Goal: Entertainment & Leisure: Consume media (video, audio)

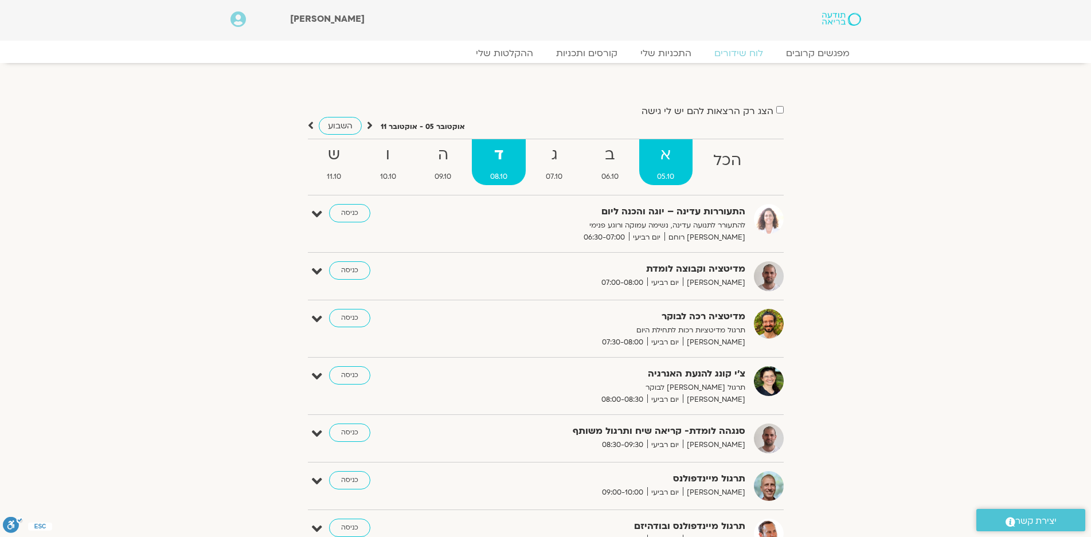
click at [671, 162] on strong "א" at bounding box center [666, 155] width 54 height 26
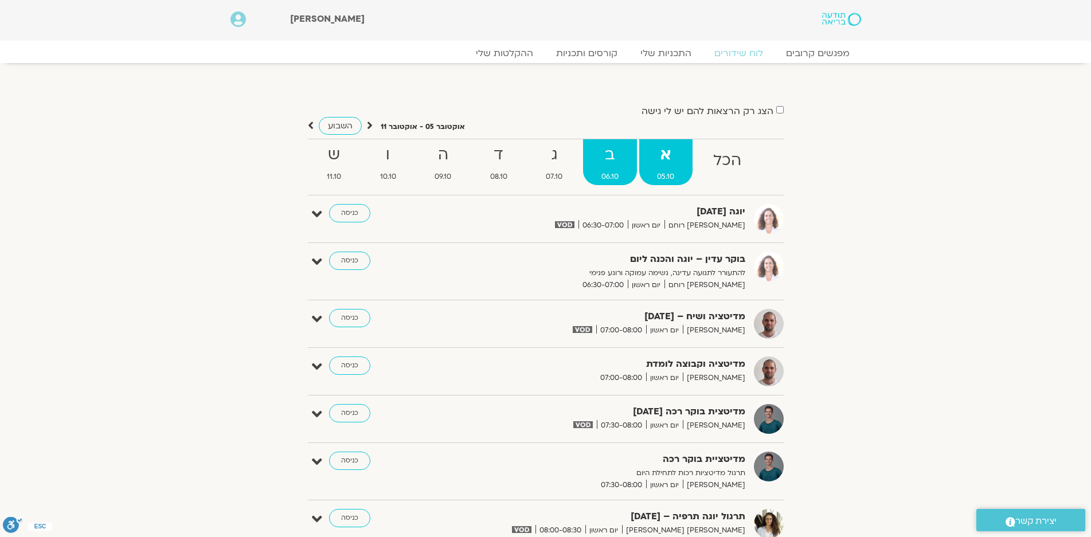
click at [605, 155] on strong "ב" at bounding box center [610, 155] width 54 height 26
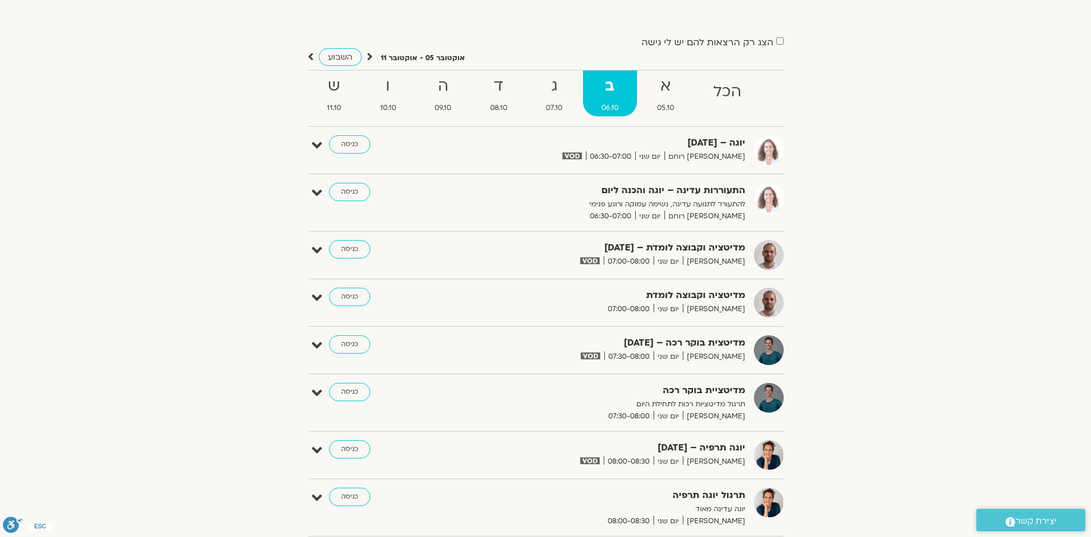
scroll to position [172, 0]
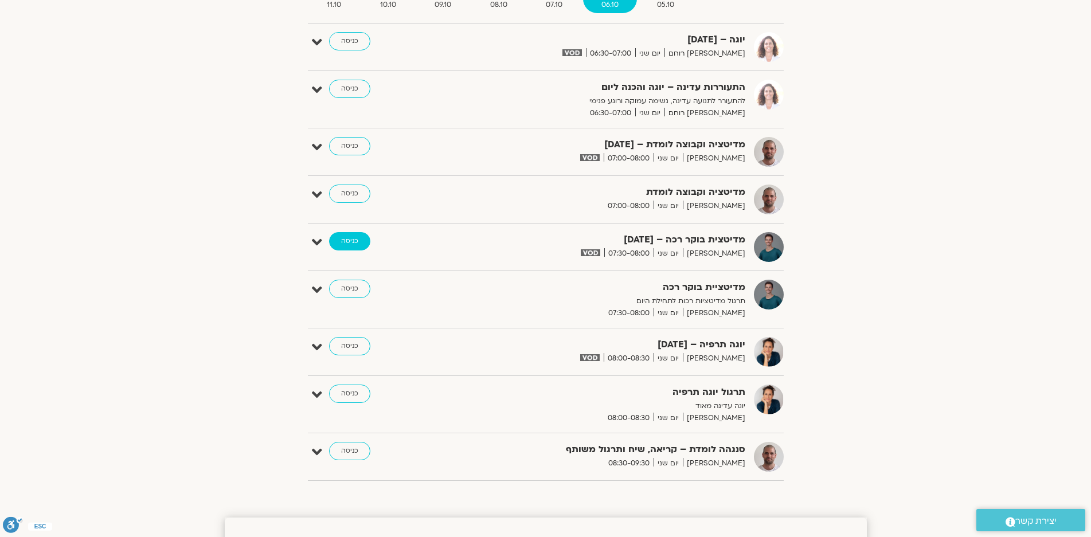
click at [346, 240] on link "כניסה" at bounding box center [349, 241] width 41 height 18
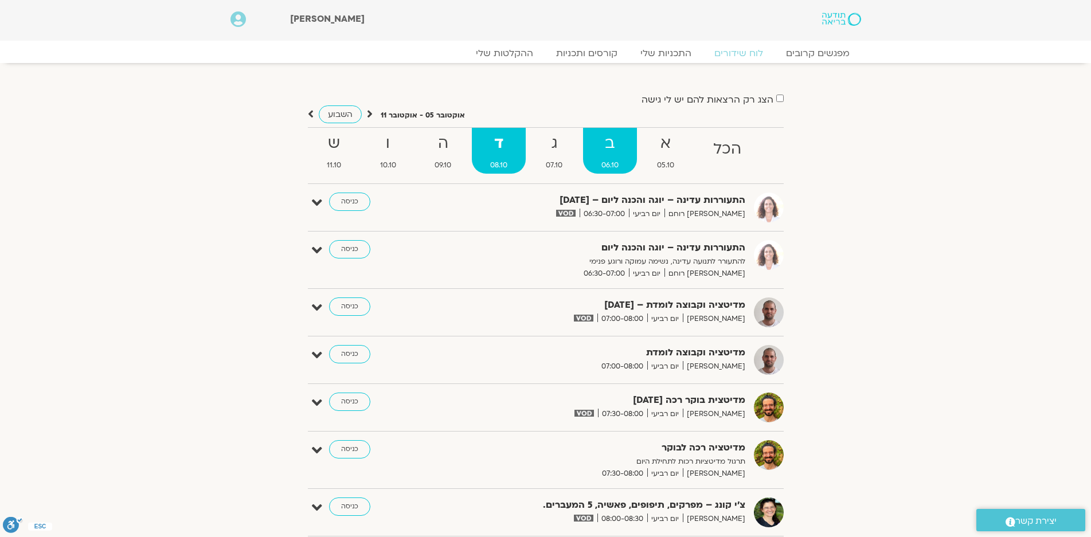
click at [604, 150] on strong "ב" at bounding box center [610, 144] width 54 height 26
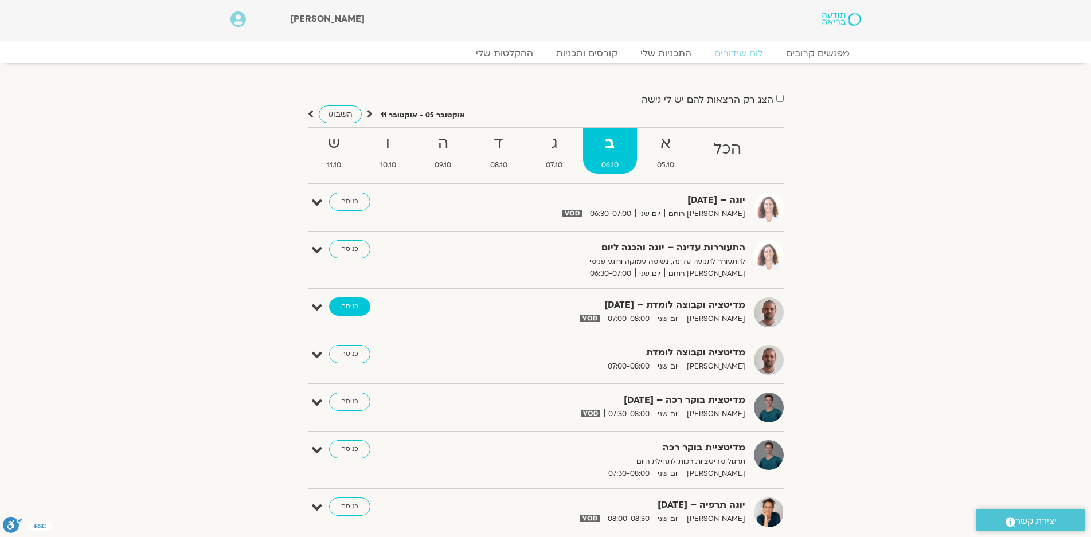
click at [343, 301] on link "כניסה" at bounding box center [349, 306] width 41 height 18
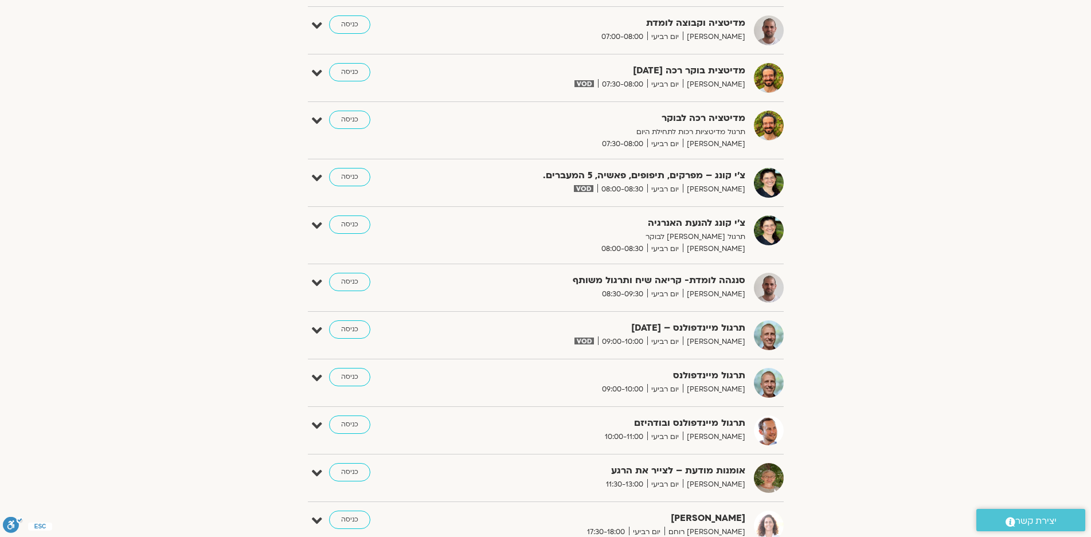
scroll to position [344, 0]
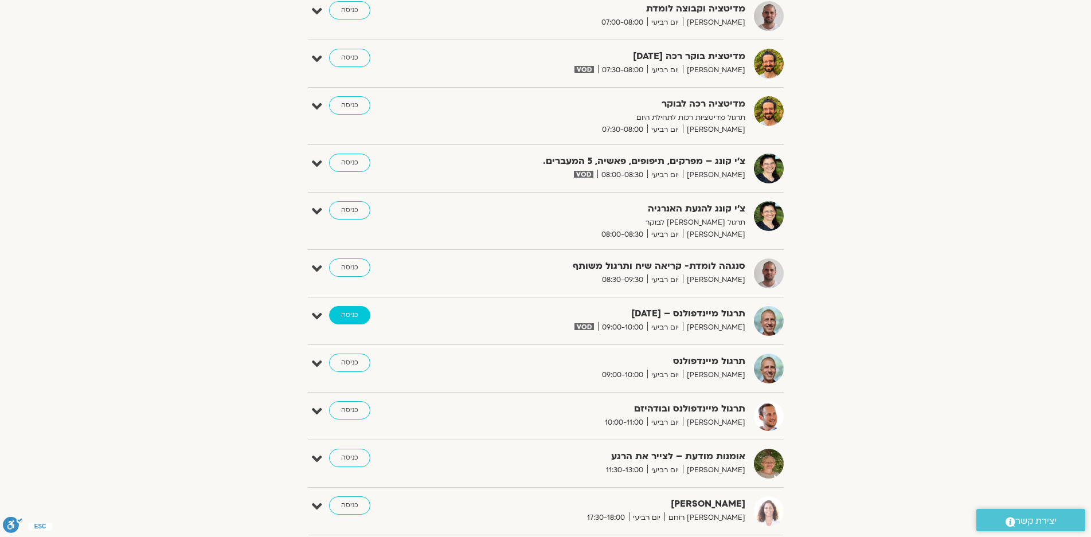
click at [350, 311] on link "כניסה" at bounding box center [349, 315] width 41 height 18
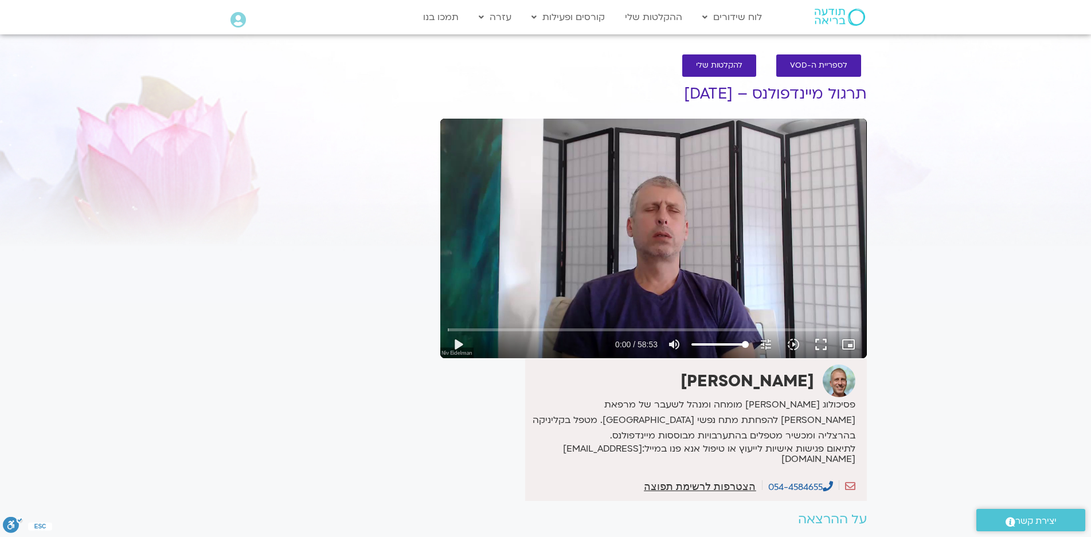
click at [747, 186] on div "Skip Ad play_arrow 0:00 / 58:53 volume_up Mute tune Resolution Auto 720p slow_m…" at bounding box center [653, 239] width 426 height 240
click at [749, 185] on div "Skip Ad pause 0:01 / 58:53 volume_up Mute tune Resolution Auto 720p slow_motion…" at bounding box center [653, 239] width 426 height 240
drag, startPoint x: 452, startPoint y: 330, endPoint x: 444, endPoint y: 329, distance: 8.1
click at [448, 329] on input "Seek" at bounding box center [653, 329] width 411 height 7
click at [762, 234] on div "Skip Ad 0:00 play_arrow 0:00 / 58:53 volume_up Mute tune Resolution Auto 720p s…" at bounding box center [653, 239] width 426 height 240
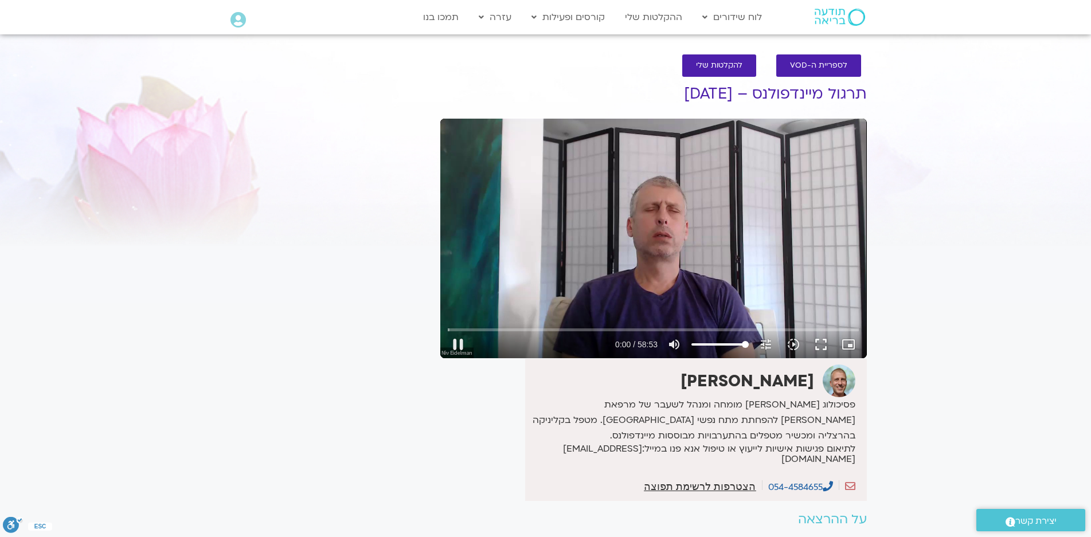
click at [761, 233] on div "Skip Ad 0:00 pause 0:00 / 58:53 volume_up Mute tune Resolution Auto 720p slow_m…" at bounding box center [653, 239] width 426 height 240
click at [762, 232] on div "Skip Ad 0:00 play_arrow 0:00 / 58:53 volume_up Mute tune Resolution Auto 720p s…" at bounding box center [653, 239] width 426 height 240
click at [762, 232] on div "Skip Ad 0:00 pause 0:00 / 58:53 volume_up Mute tune Resolution Auto 720p slow_m…" at bounding box center [653, 239] width 426 height 240
type input "1.08738"
